Goal: Find contact information: Find contact information

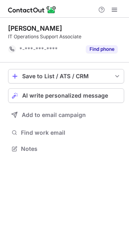
scroll to position [143, 129]
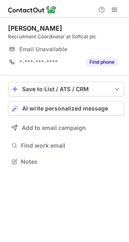
scroll to position [155, 129]
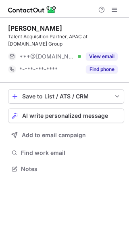
scroll to position [163, 129]
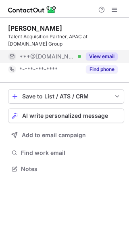
click at [99, 58] on button "View email" at bounding box center [102, 56] width 32 height 8
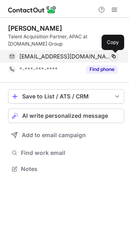
click at [114, 55] on span at bounding box center [113, 56] width 6 height 6
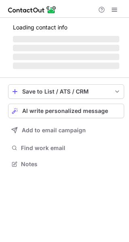
scroll to position [176, 129]
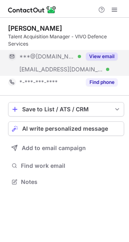
click at [104, 55] on button "View email" at bounding box center [102, 56] width 32 height 8
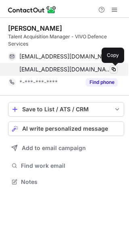
click at [113, 70] on span at bounding box center [113, 69] width 6 height 6
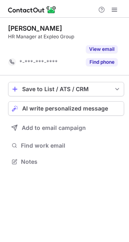
scroll to position [143, 129]
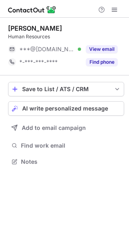
scroll to position [155, 129]
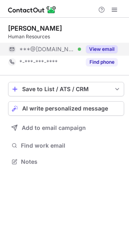
click at [113, 50] on button "View email" at bounding box center [102, 49] width 32 height 8
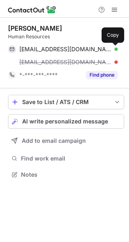
scroll to position [168, 129]
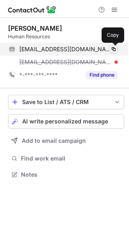
click at [115, 50] on span at bounding box center [113, 49] width 6 height 6
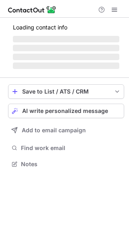
scroll to position [176, 129]
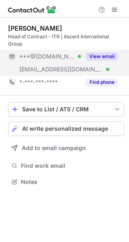
click at [106, 58] on button "View email" at bounding box center [102, 56] width 32 height 8
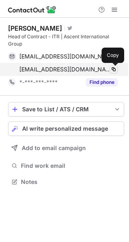
click at [114, 72] on span at bounding box center [113, 69] width 6 height 6
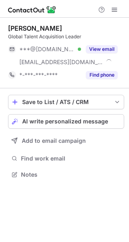
scroll to position [168, 129]
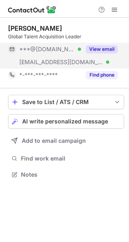
click at [111, 50] on button "View email" at bounding box center [102, 49] width 32 height 8
click at [81, 50] on div "***@yahoo.com Verified" at bounding box center [50, 49] width 62 height 7
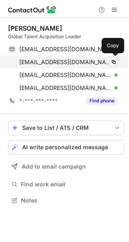
scroll to position [194, 129]
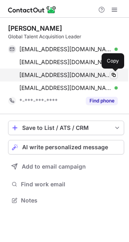
click at [114, 75] on span at bounding box center [113, 75] width 6 height 6
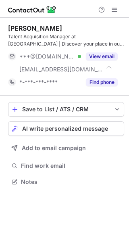
scroll to position [176, 129]
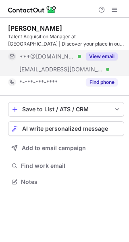
click at [102, 57] on button "View email" at bounding box center [102, 56] width 32 height 8
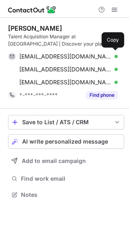
scroll to position [189, 129]
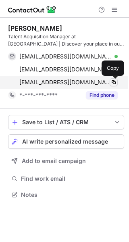
click at [114, 83] on span at bounding box center [113, 82] width 6 height 6
